Goal: Use online tool/utility

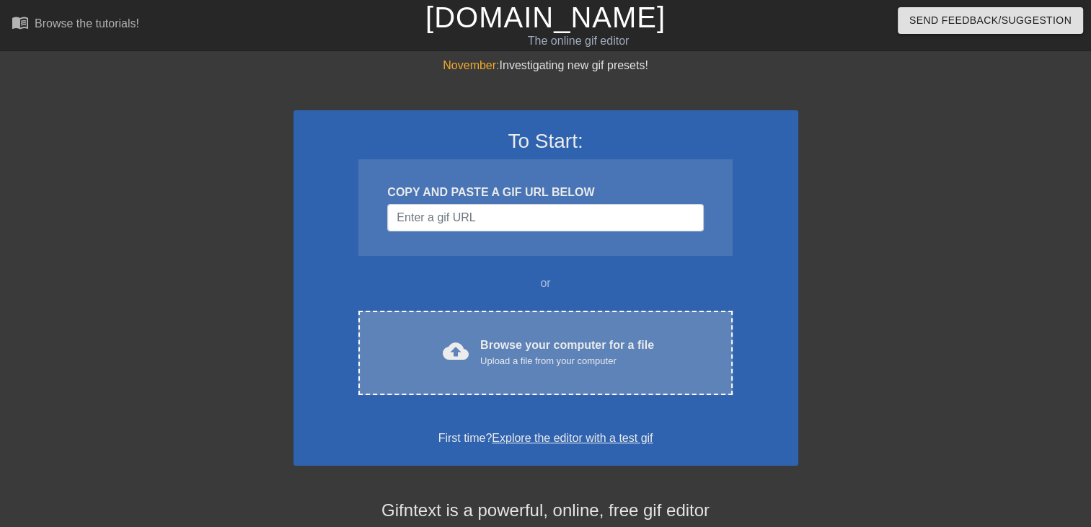
click at [547, 337] on div "Browse your computer for a file Upload a file from your computer" at bounding box center [567, 353] width 174 height 32
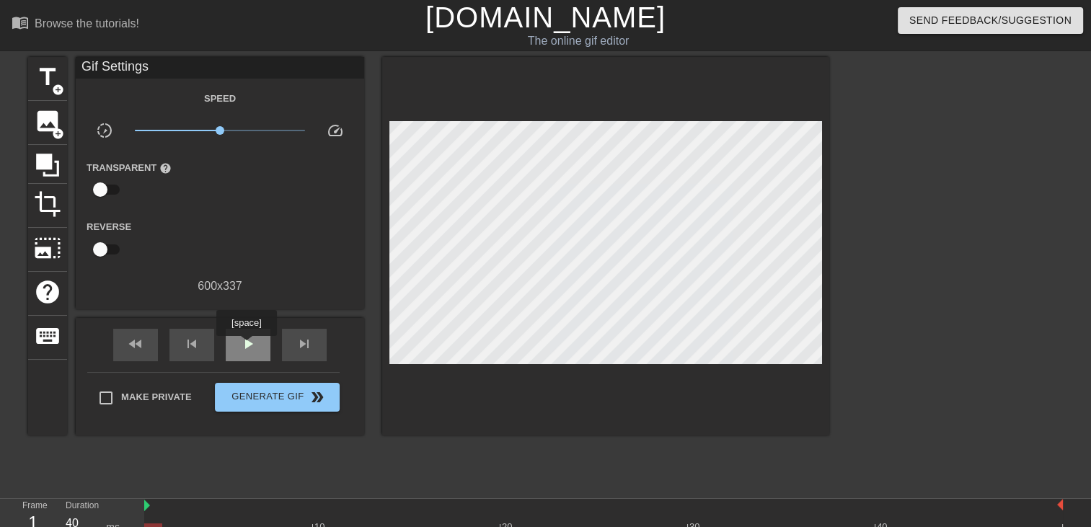
click at [247, 345] on span "play_arrow" at bounding box center [248, 343] width 17 height 17
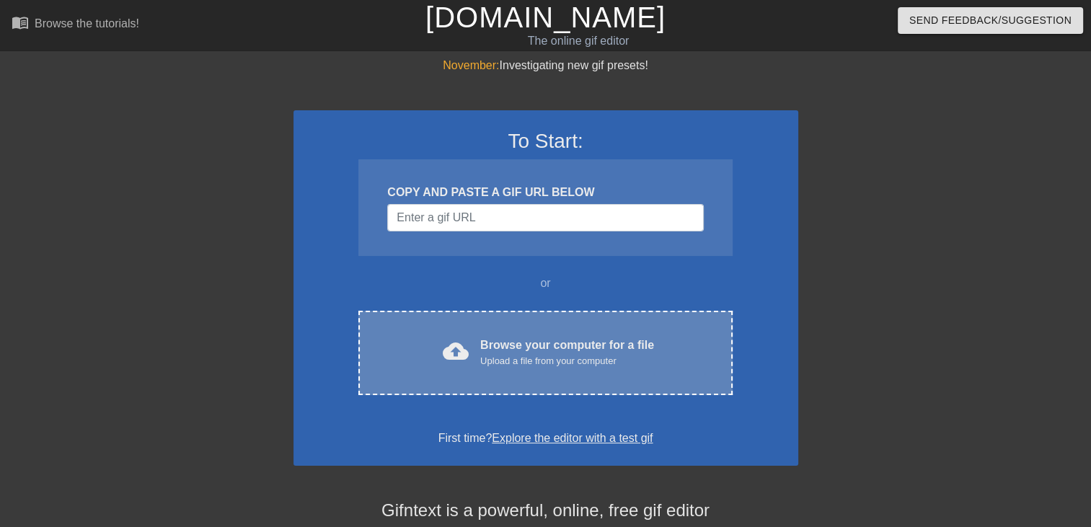
click at [603, 359] on div "Upload a file from your computer" at bounding box center [567, 361] width 174 height 14
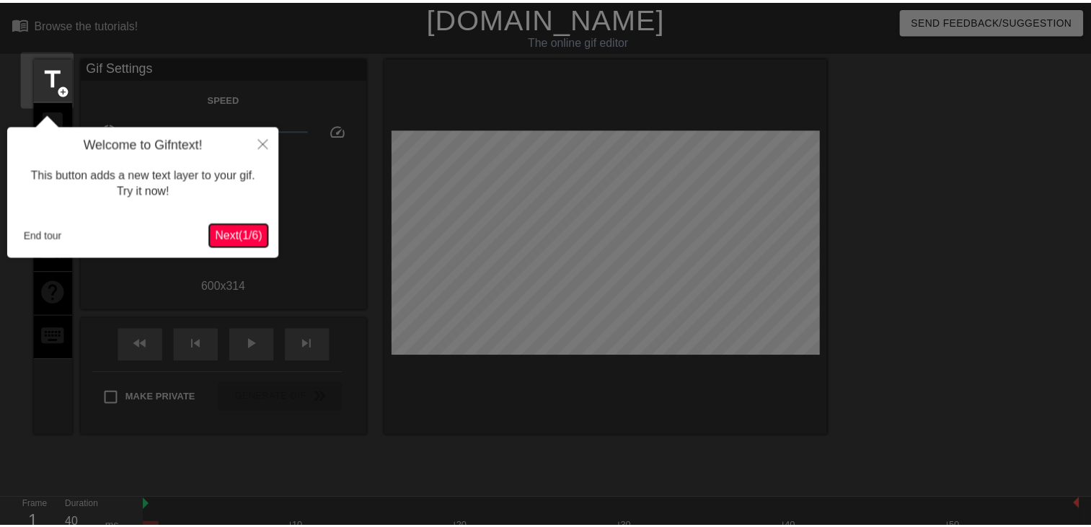
scroll to position [35, 0]
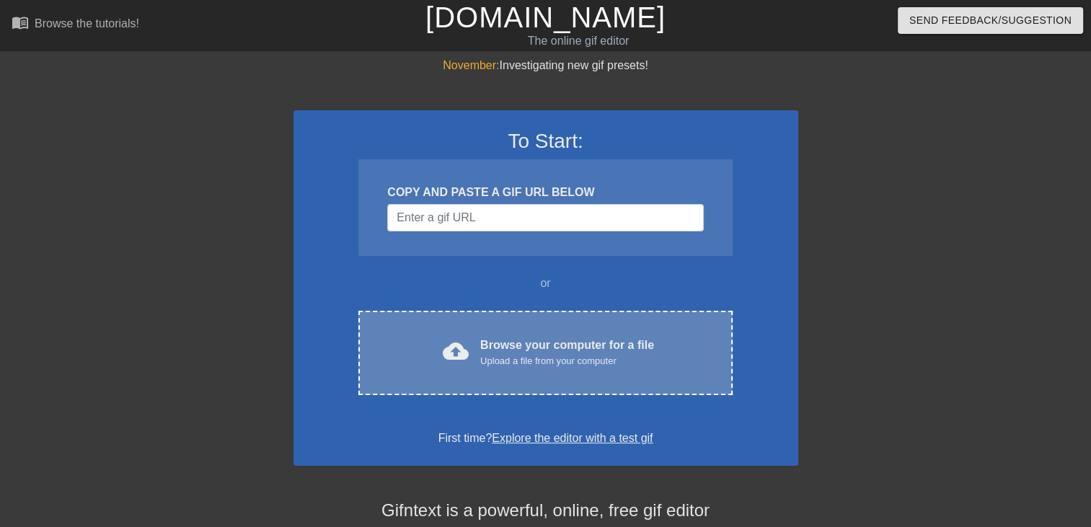
click at [554, 338] on div "Browse your computer for a file Upload a file from your computer" at bounding box center [567, 353] width 174 height 32
